Goal: Transaction & Acquisition: Purchase product/service

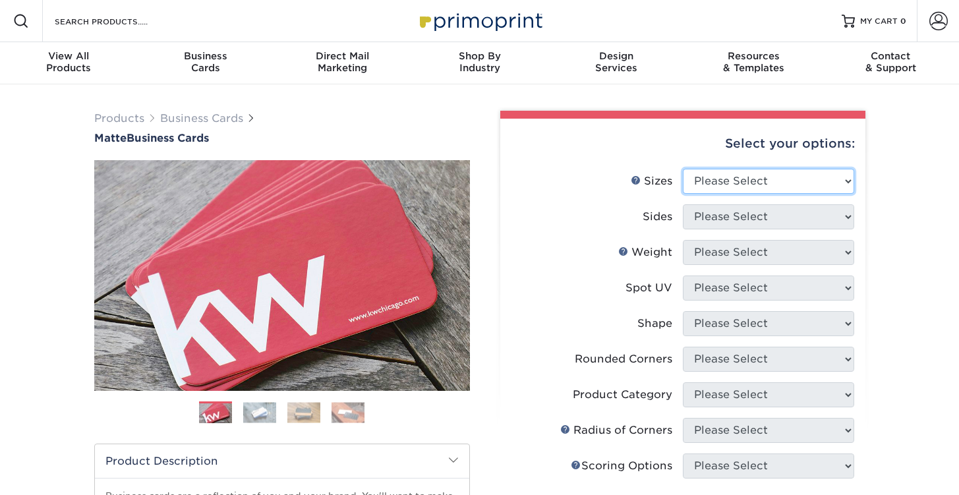
click at [780, 179] on select "Please Select 1.5" x 3.5" - Mini 1.75" x 3.5" - Mini 2" x 2" - Square 2" x 3" -…" at bounding box center [768, 181] width 171 height 25
select select "2.00x2.00"
click at [683, 169] on select "Please Select 1.5" x 3.5" - Mini 1.75" x 3.5" - Mini 2" x 2" - Square 2" x 3" -…" at bounding box center [768, 181] width 171 height 25
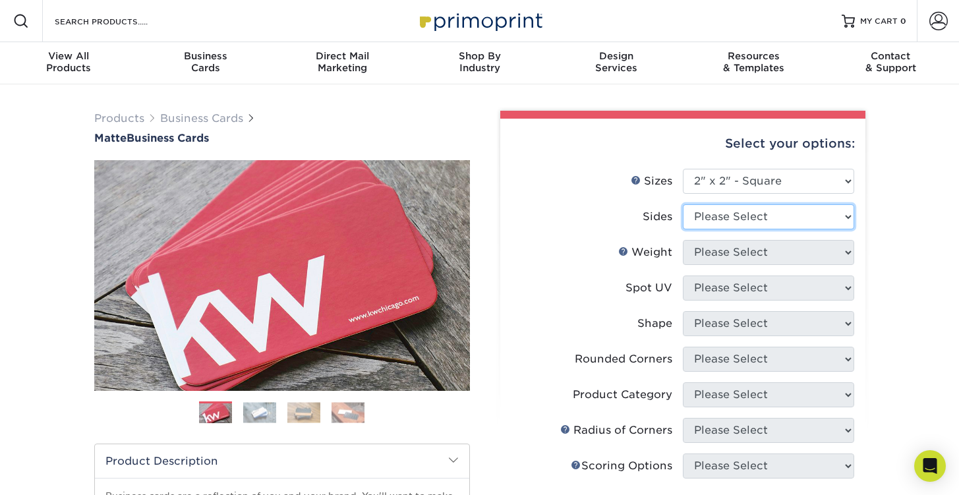
click at [780, 219] on select "Please Select Print Both Sides Print Front Only" at bounding box center [768, 216] width 171 height 25
select select "13abbda7-1d64-4f25-8bb2-c179b224825d"
click at [683, 204] on select "Please Select Print Both Sides Print Front Only" at bounding box center [768, 216] width 171 height 25
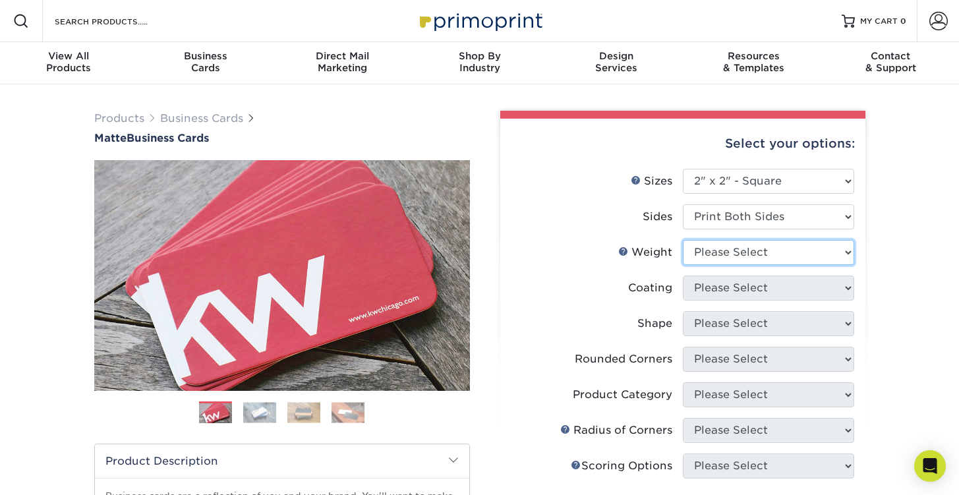
click at [765, 258] on select "Please Select 14PT 16PT" at bounding box center [768, 252] width 171 height 25
click at [683, 240] on select "Please Select 14PT 16PT" at bounding box center [768, 252] width 171 height 25
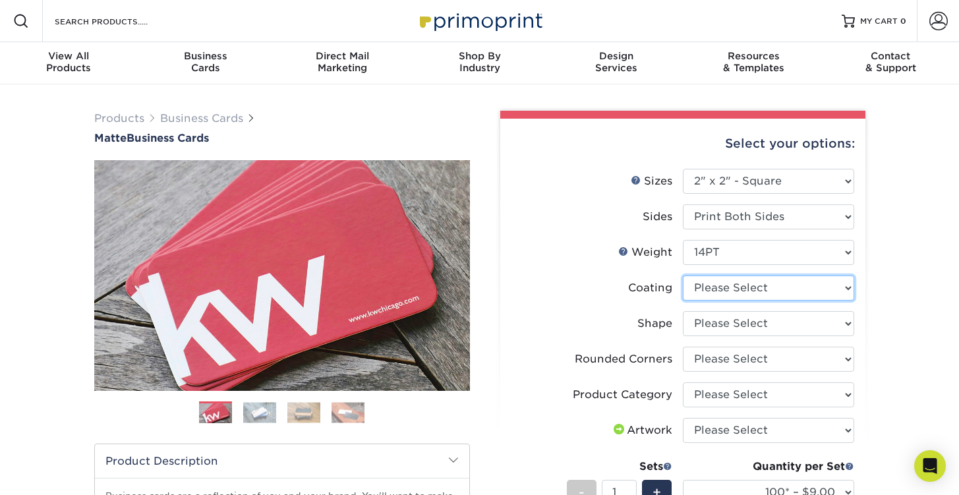
click at [814, 290] on select at bounding box center [768, 288] width 171 height 25
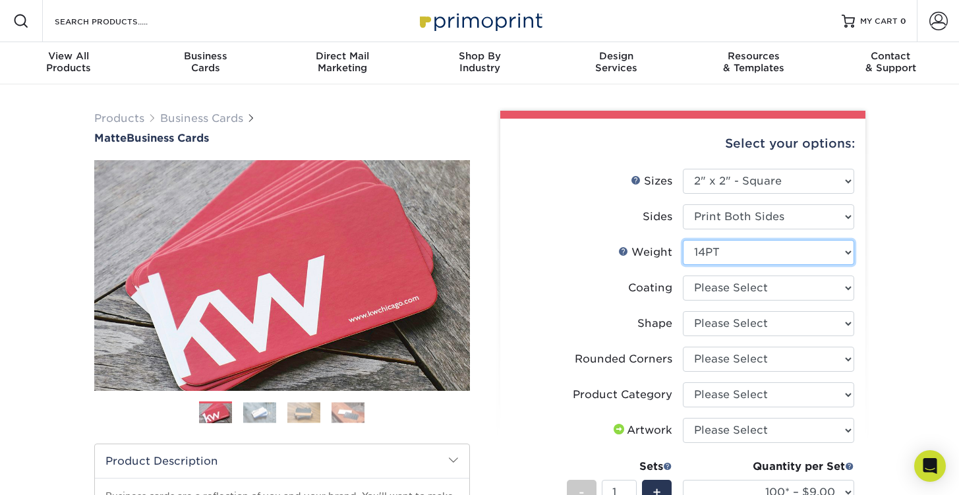
click at [782, 260] on select "Please Select 14PT 16PT" at bounding box center [768, 252] width 171 height 25
select select "16PT"
click at [683, 240] on select "Please Select 14PT 16PT" at bounding box center [768, 252] width 171 height 25
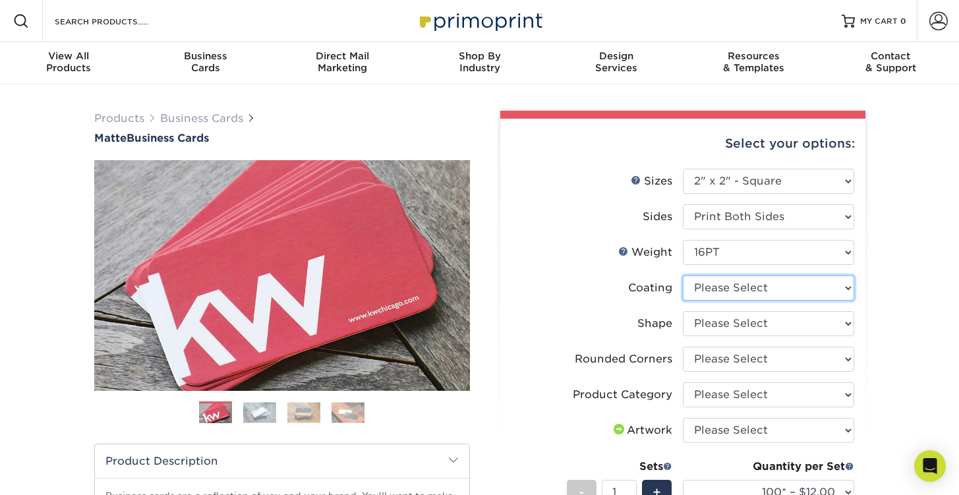
click at [787, 297] on select at bounding box center [768, 288] width 171 height 25
click at [788, 295] on select at bounding box center [768, 288] width 171 height 25
click at [624, 250] on link "Weight Help" at bounding box center [623, 251] width 11 height 11
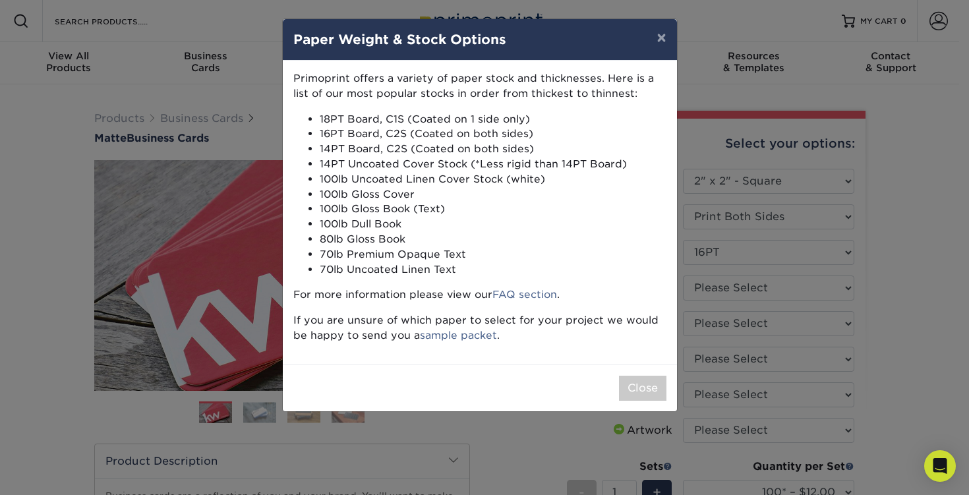
click at [901, 250] on div "× Paper Weight & Stock Options Primoprint offers a variety of paper stock and t…" at bounding box center [484, 247] width 969 height 495
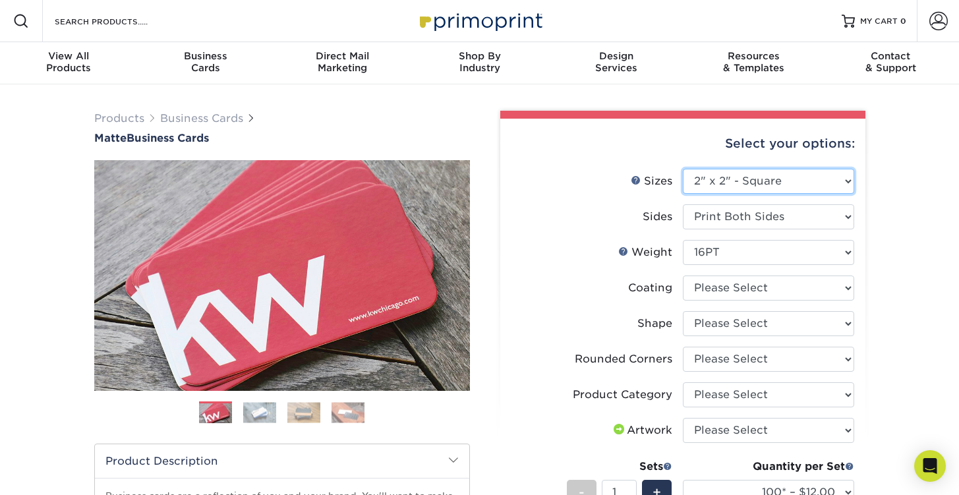
click at [802, 182] on select "Please Select 1.5" x 3.5" - Mini 1.75" x 3.5" - Mini 2" x 2" - Square 2" x 3" -…" at bounding box center [768, 181] width 171 height 25
click at [902, 229] on div "Products Business Cards Matte Business Cards Previous Next 100 $ 9" at bounding box center [479, 458] width 959 height 749
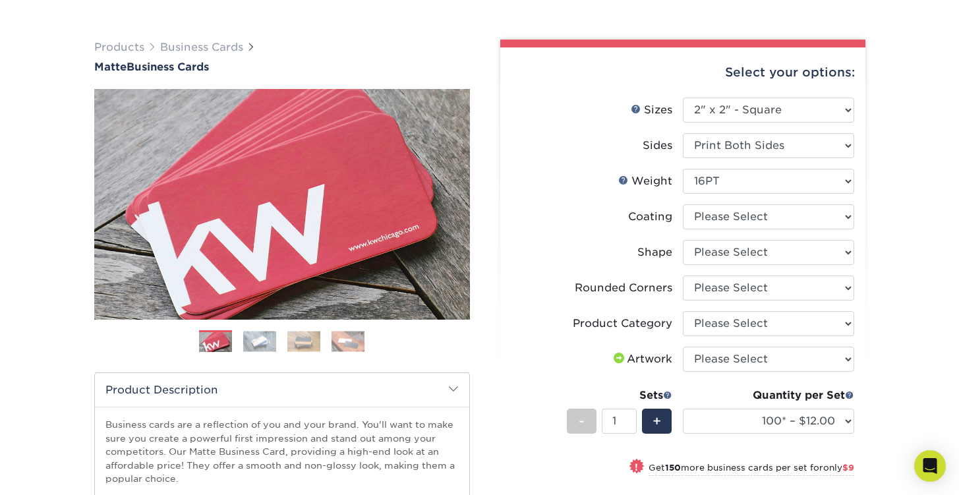
scroll to position [132, 0]
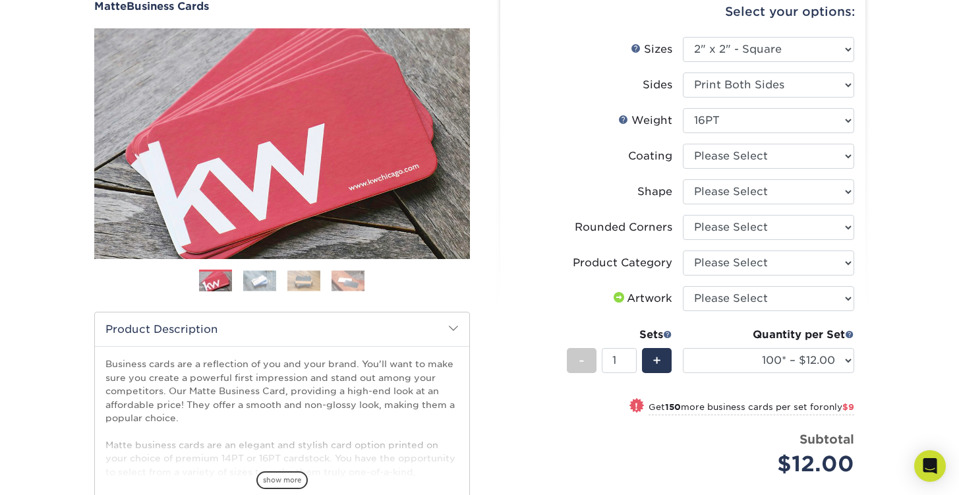
click at [718, 276] on li "Product Category Please Select Business Cards" at bounding box center [683, 268] width 343 height 36
click at [718, 270] on select "Please Select Business Cards" at bounding box center [768, 262] width 171 height 25
select select "3b5148f1-0588-4f88-a218-97bcfdce65c1"
click at [683, 250] on select "Please Select Business Cards" at bounding box center [768, 262] width 171 height 25
click at [690, 190] on select "Please Select Standard" at bounding box center [768, 191] width 171 height 25
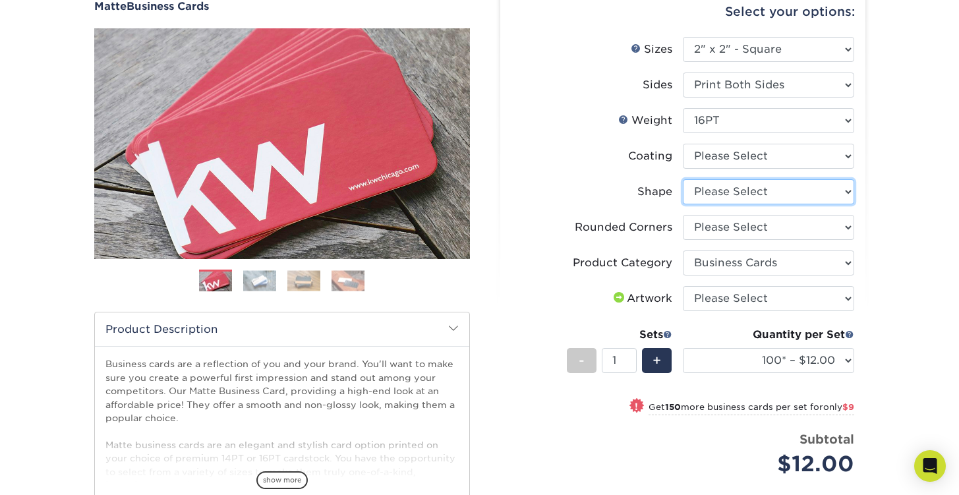
select select "standard"
click at [683, 179] on select "Please Select Standard" at bounding box center [768, 191] width 171 height 25
select select "-1"
select select
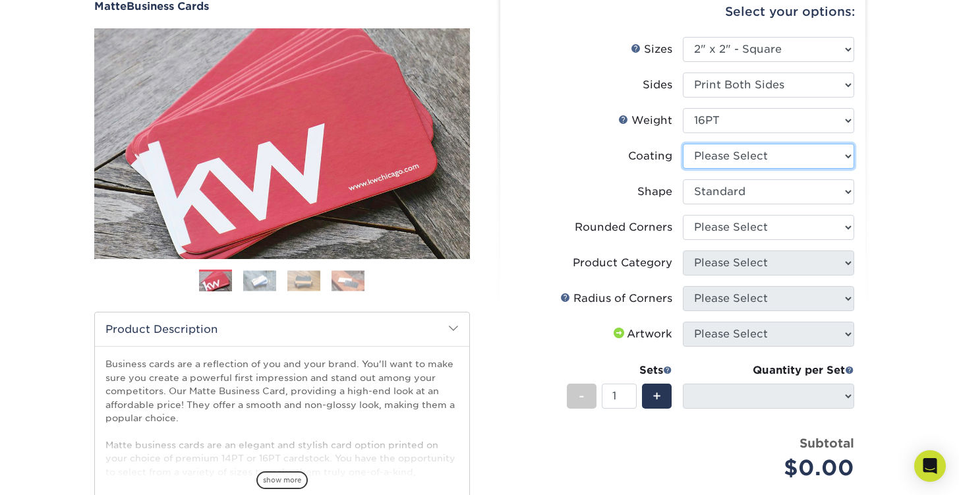
click at [696, 157] on select at bounding box center [768, 156] width 171 height 25
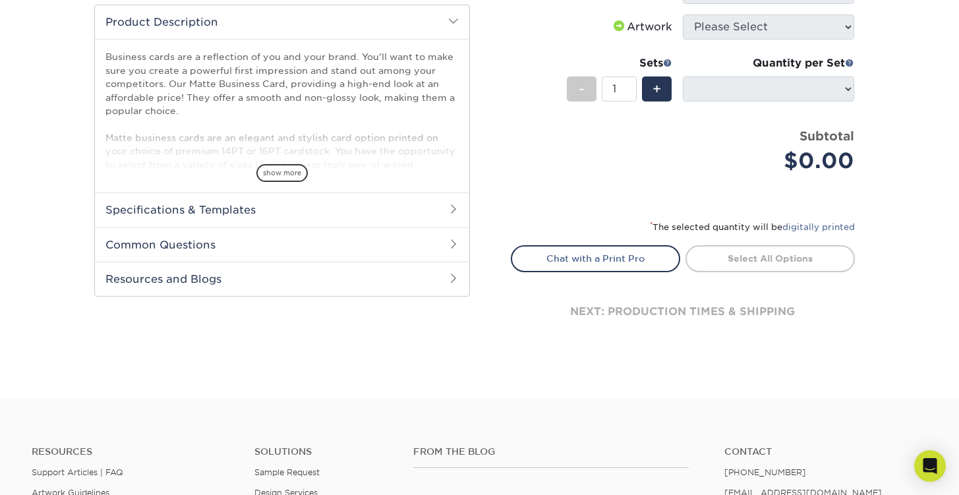
scroll to position [461, 0]
